Goal: Navigation & Orientation: Find specific page/section

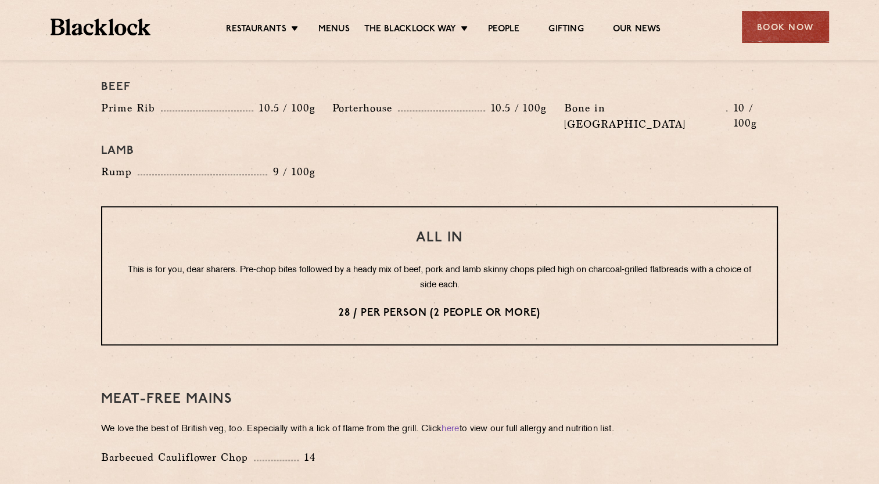
scroll to position [1350, 0]
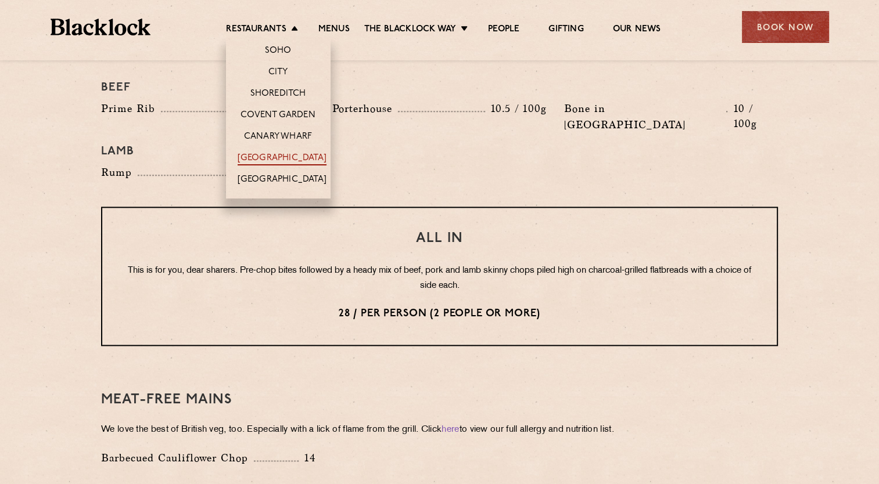
click at [258, 156] on link "[GEOGRAPHIC_DATA]" at bounding box center [282, 159] width 89 height 13
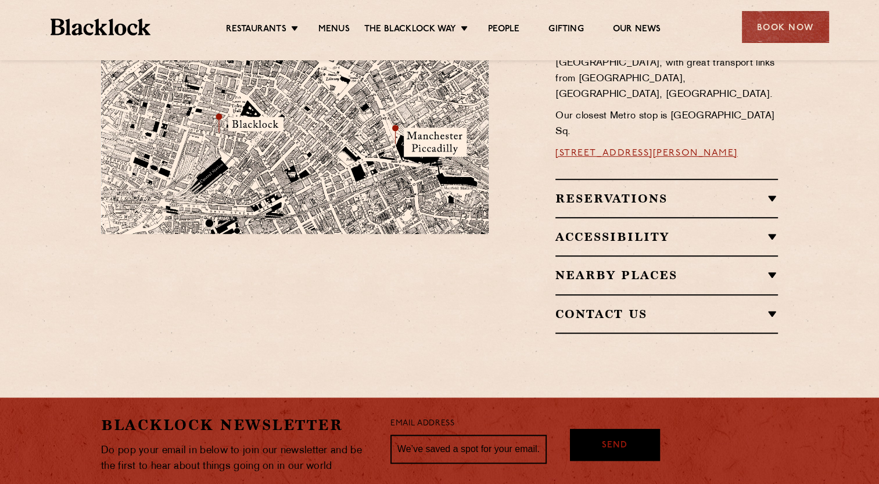
scroll to position [767, 0]
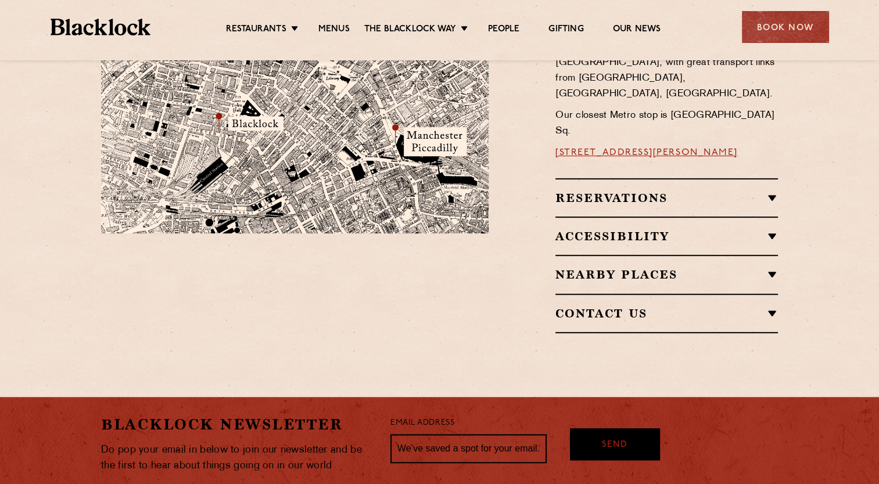
click at [625, 191] on h2 "Reservations" at bounding box center [666, 198] width 222 height 14
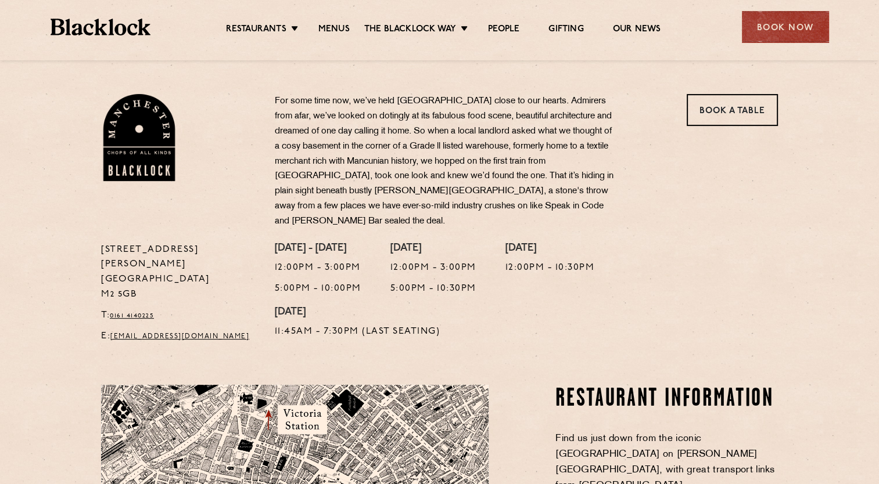
scroll to position [0, 0]
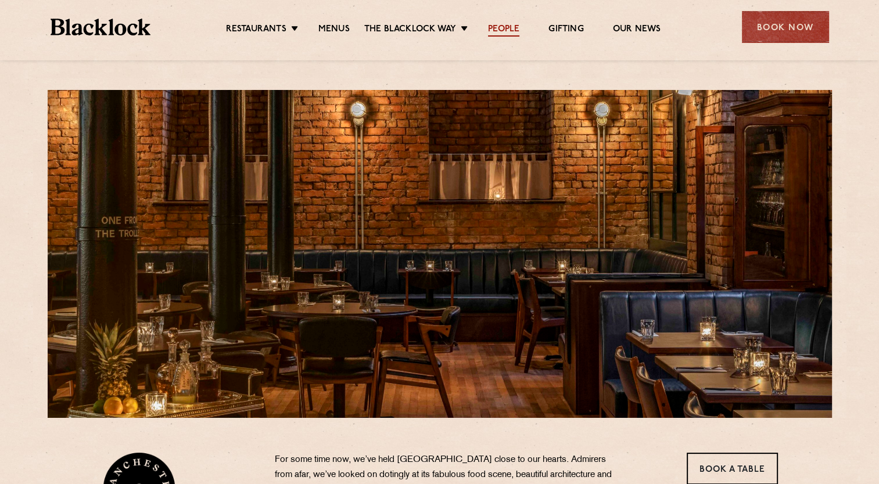
click at [504, 29] on link "People" at bounding box center [503, 30] width 31 height 13
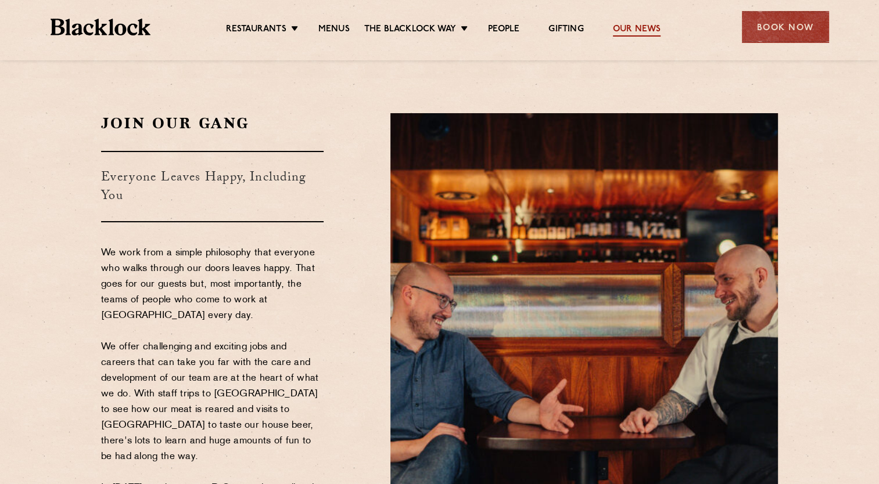
click at [630, 26] on link "Our News" at bounding box center [637, 30] width 48 height 13
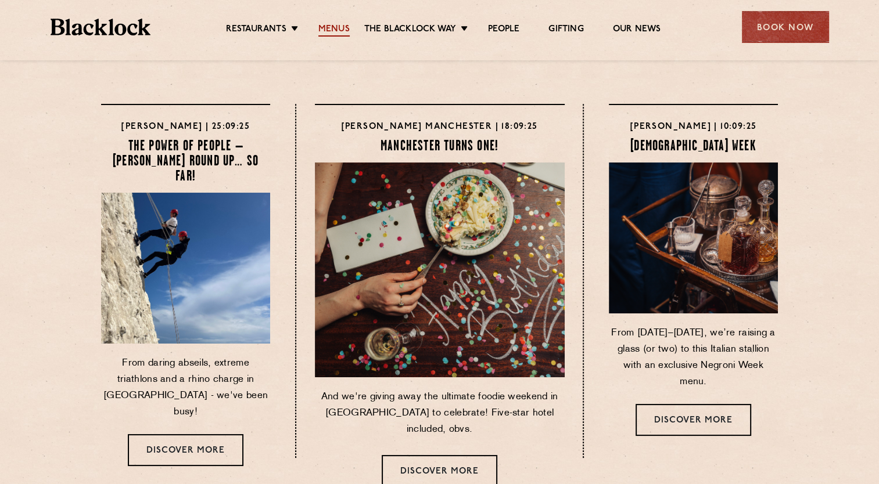
click at [334, 26] on link "Menus" at bounding box center [333, 30] width 31 height 13
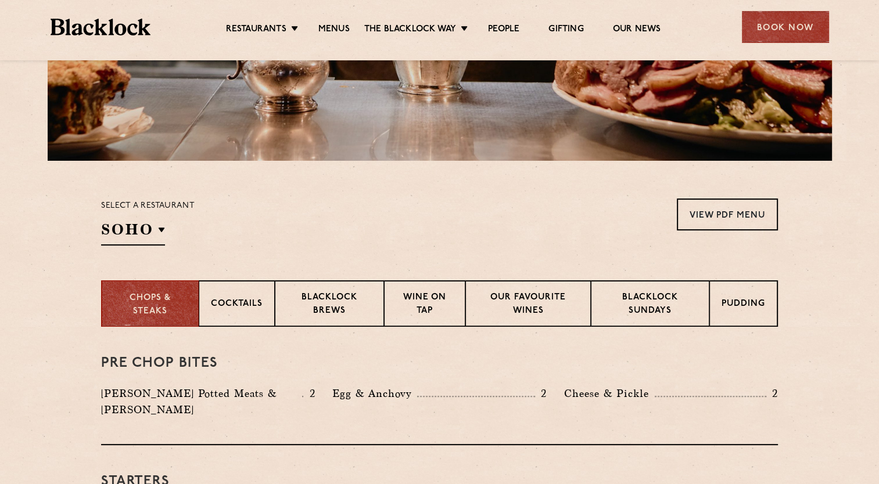
scroll to position [258, 0]
click at [744, 300] on p "Pudding" at bounding box center [744, 304] width 44 height 15
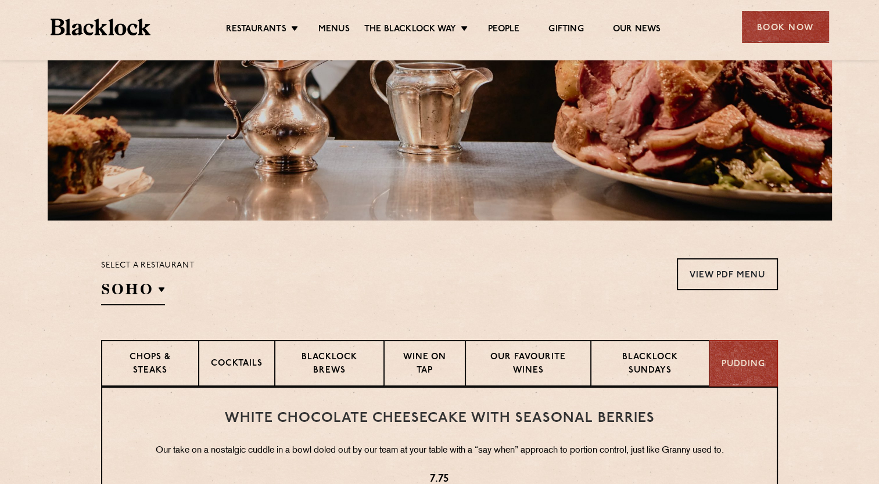
scroll to position [195, 0]
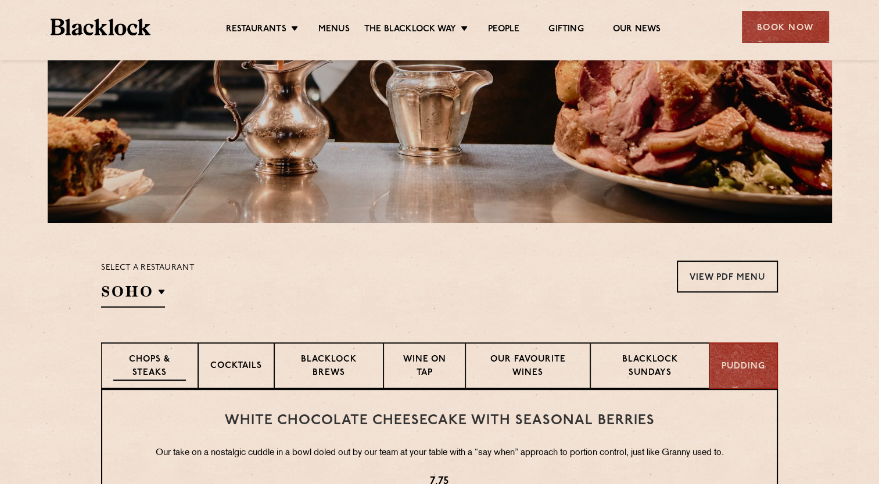
click at [143, 365] on p "Chops & Steaks" at bounding box center [149, 367] width 73 height 27
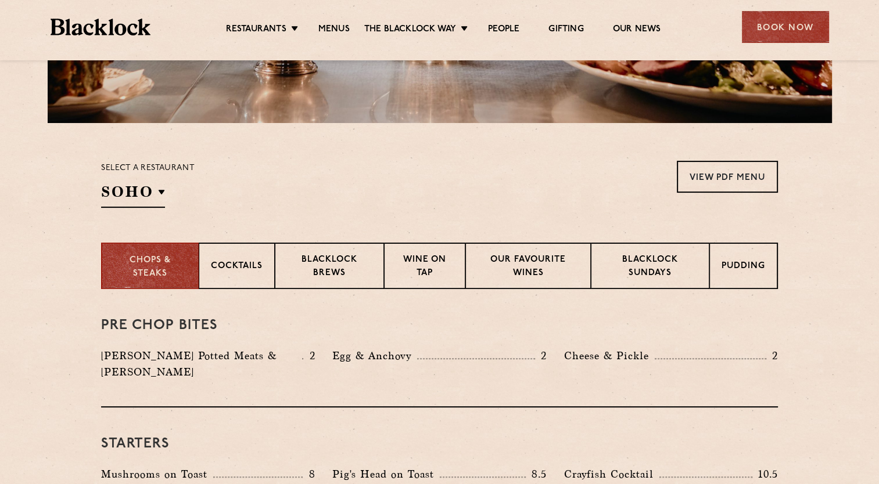
scroll to position [230, 0]
